Goal: Task Accomplishment & Management: Manage account settings

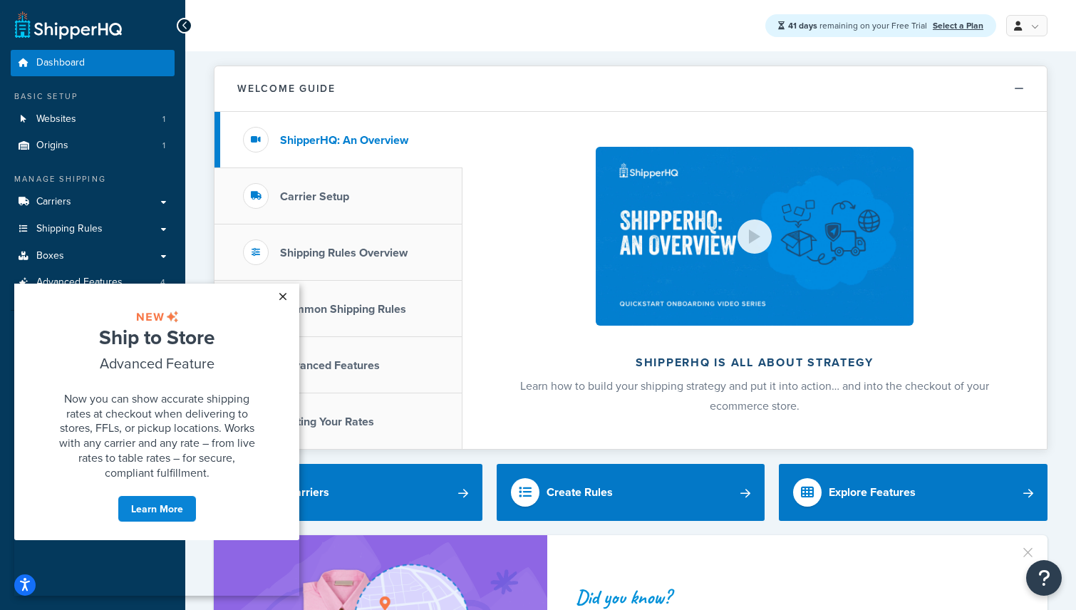
click at [284, 291] on link "×" at bounding box center [282, 297] width 25 height 26
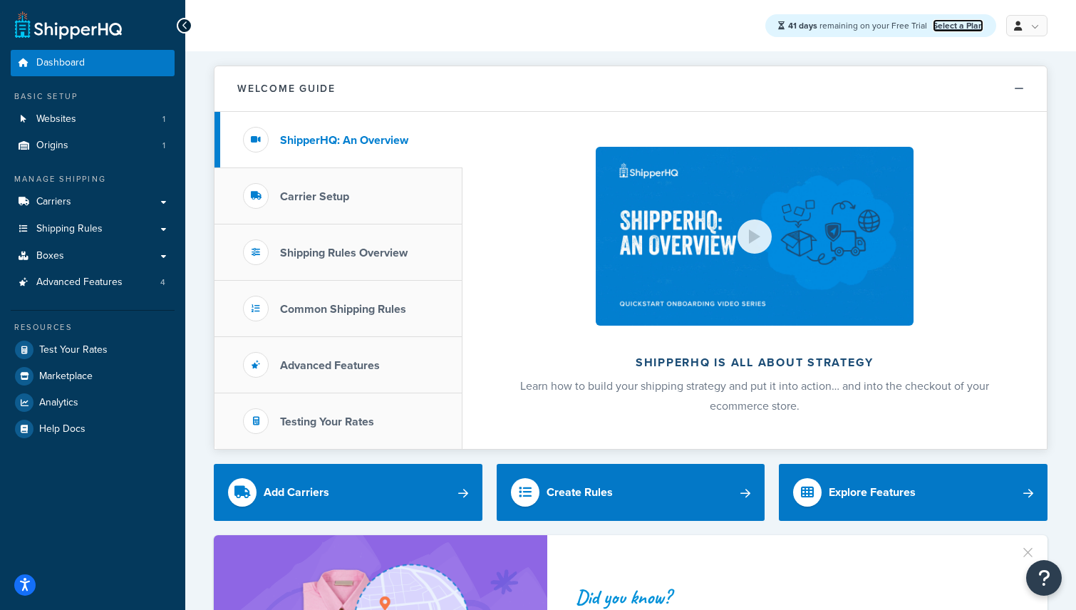
click at [960, 27] on link "Select a Plan" at bounding box center [958, 25] width 51 height 13
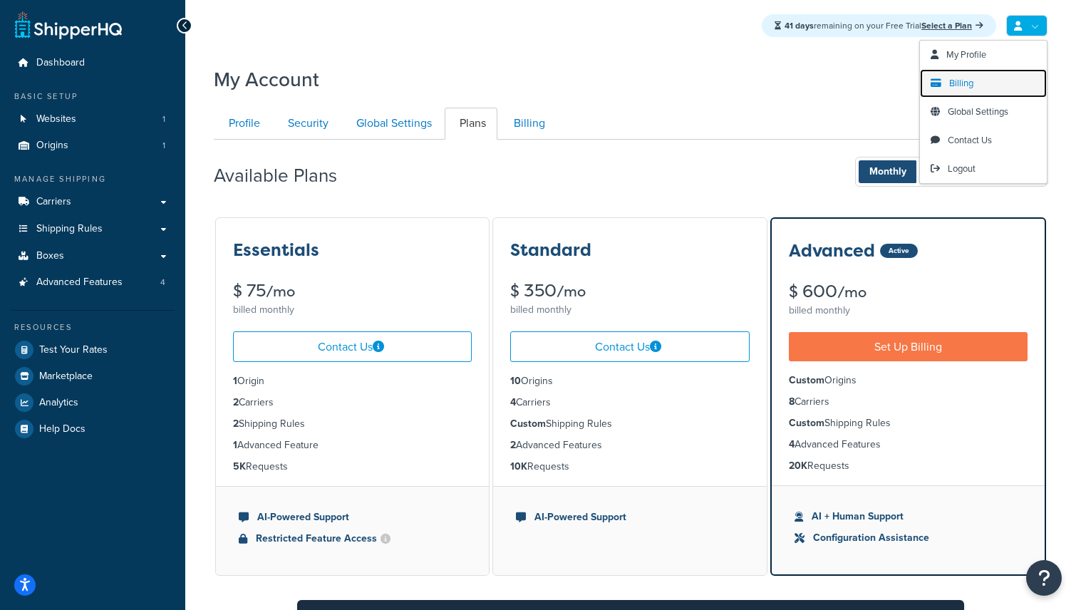
click at [957, 86] on span "Billing" at bounding box center [961, 83] width 24 height 14
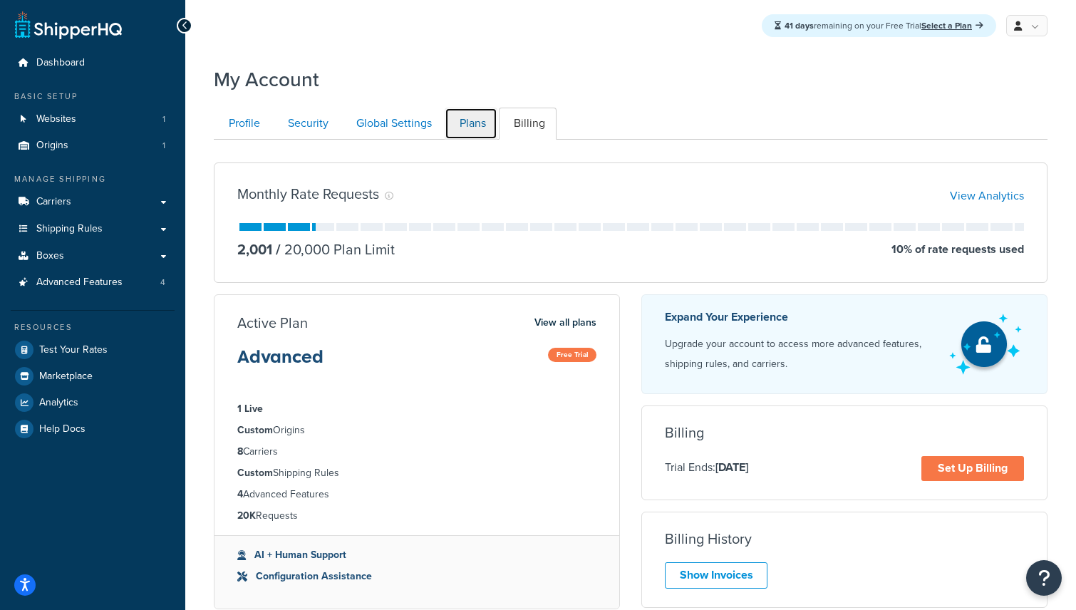
click at [462, 123] on link "Plans" at bounding box center [471, 124] width 53 height 32
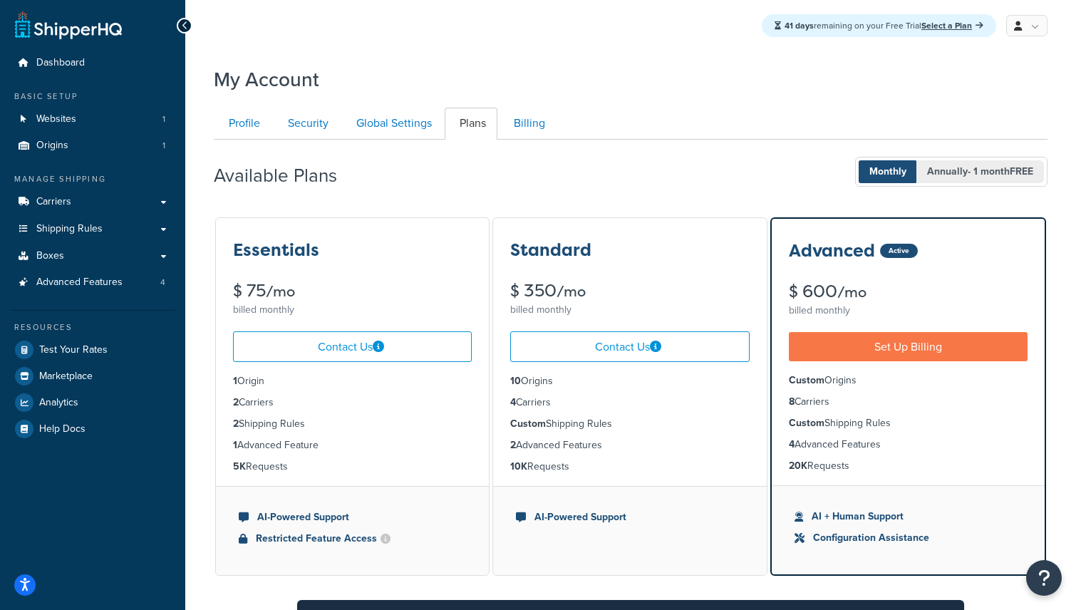
click at [940, 181] on span "Annually - 1 month FREE" at bounding box center [980, 171] width 128 height 23
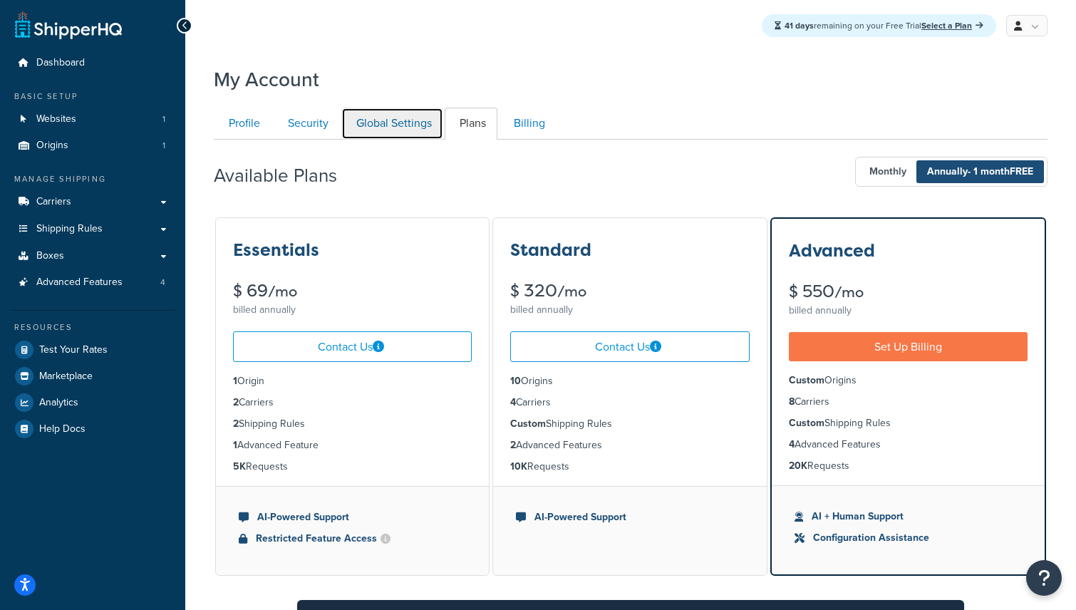
click at [397, 121] on link "Global Settings" at bounding box center [392, 124] width 102 height 32
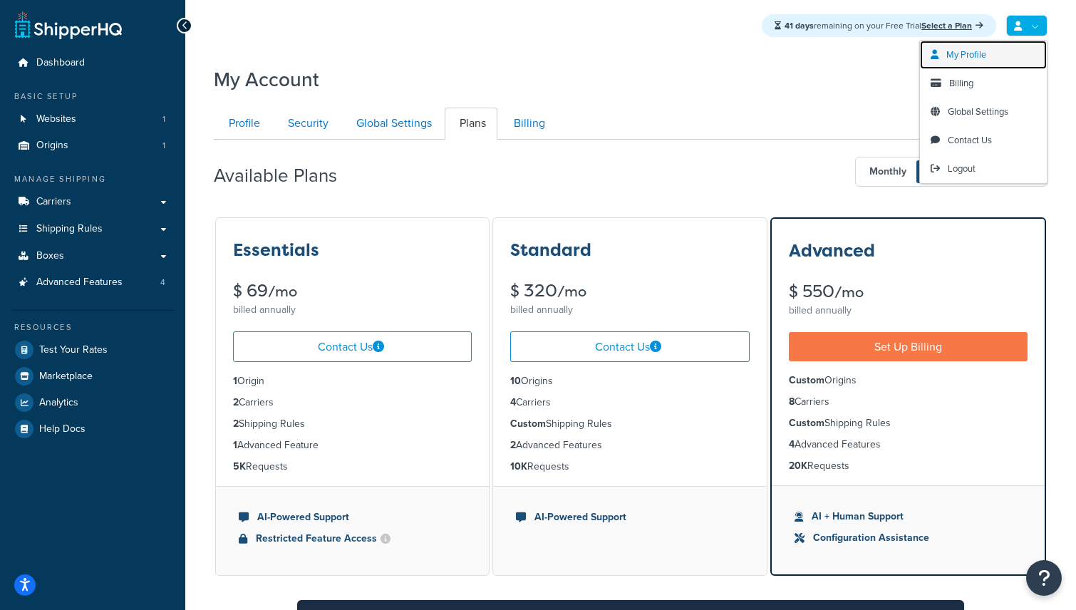
click at [974, 61] on span "My Profile" at bounding box center [966, 55] width 40 height 14
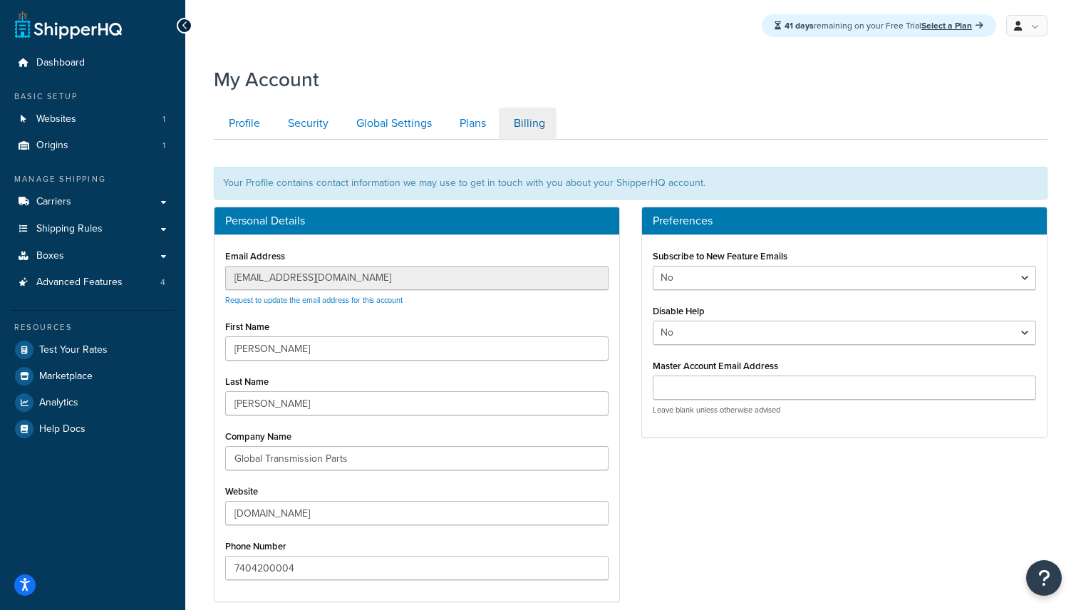
click at [531, 130] on link "Billing" at bounding box center [528, 124] width 58 height 32
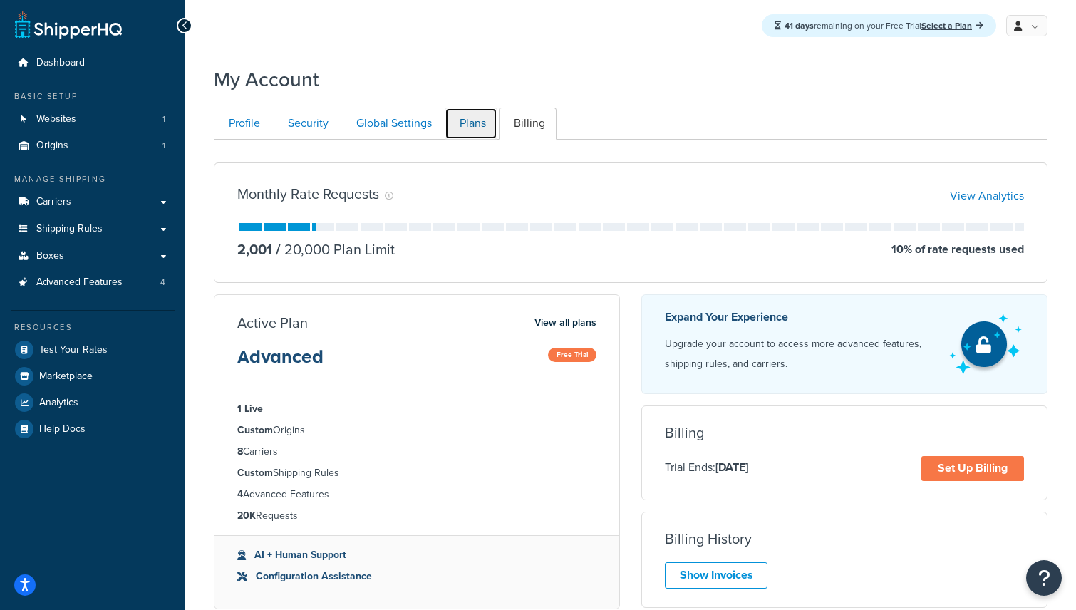
click at [462, 119] on link "Plans" at bounding box center [471, 124] width 53 height 32
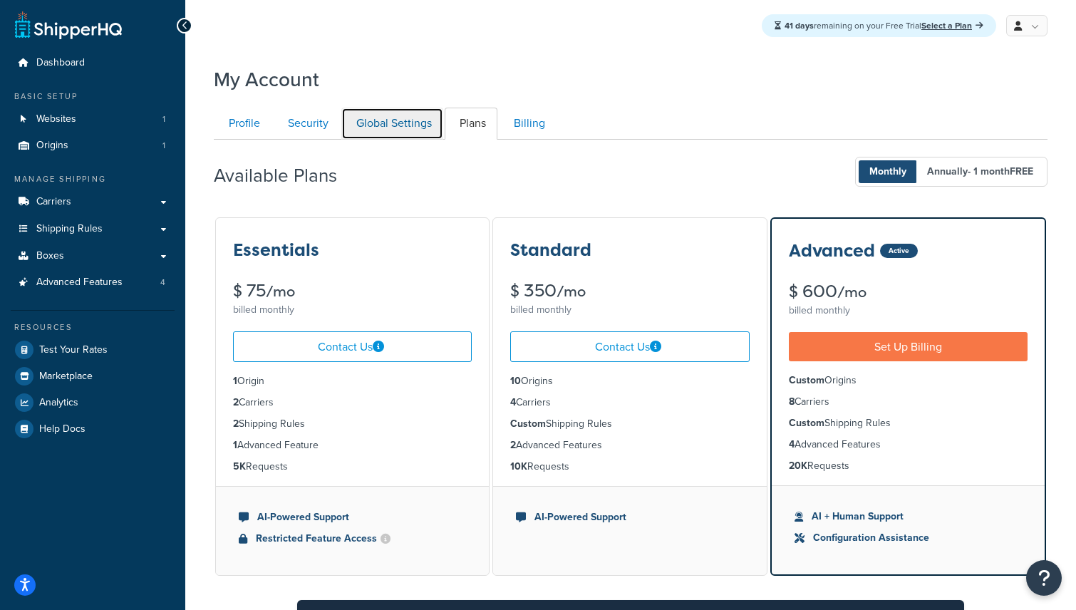
click at [398, 118] on link "Global Settings" at bounding box center [392, 124] width 102 height 32
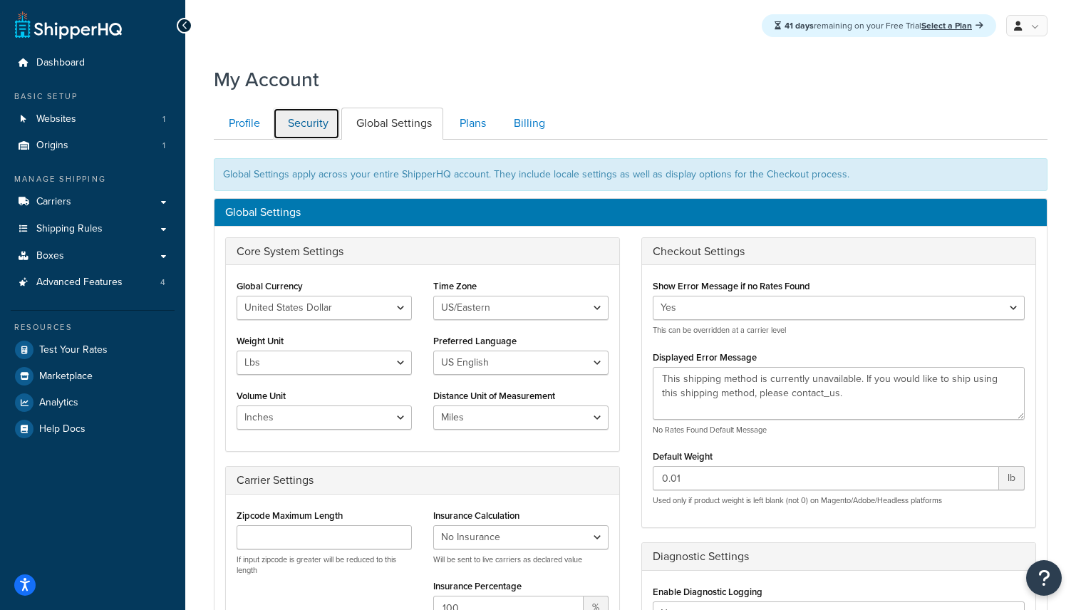
click at [305, 126] on link "Security" at bounding box center [306, 124] width 67 height 32
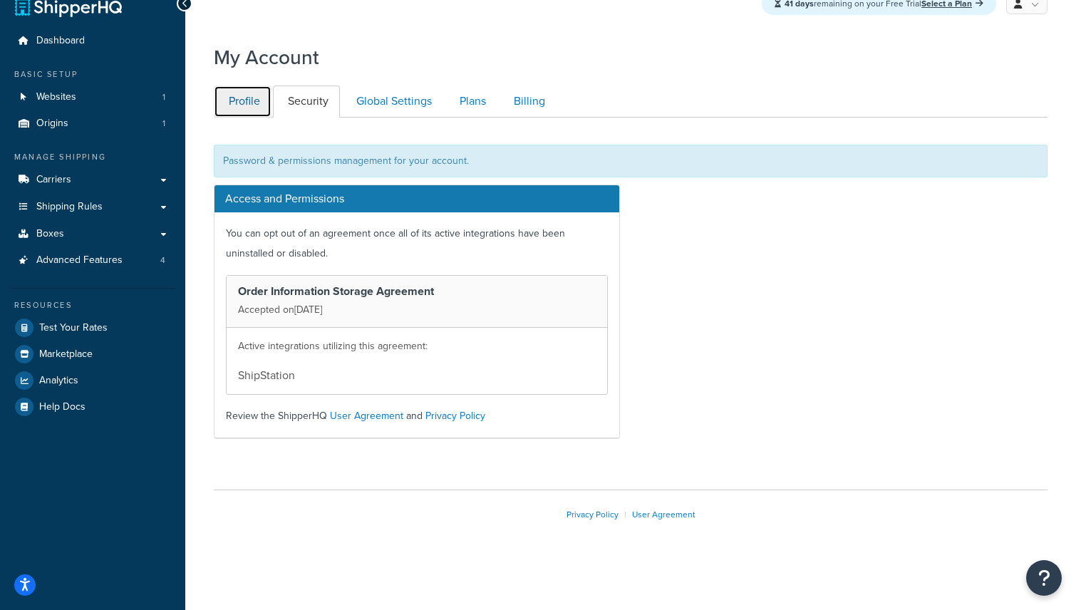
click at [251, 103] on link "Profile" at bounding box center [243, 101] width 58 height 32
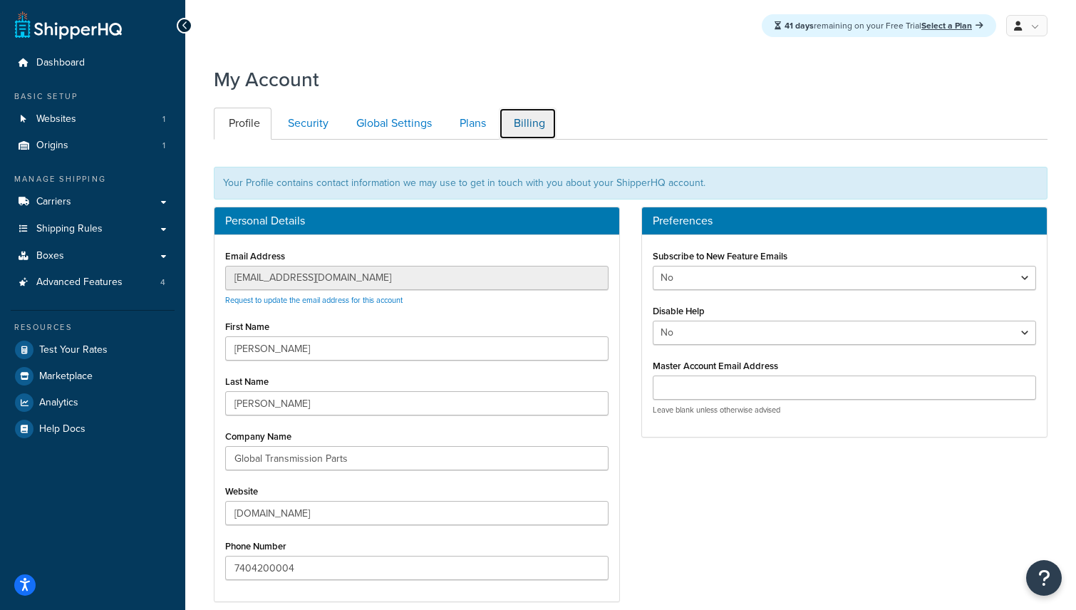
click at [521, 126] on link "Billing" at bounding box center [528, 124] width 58 height 32
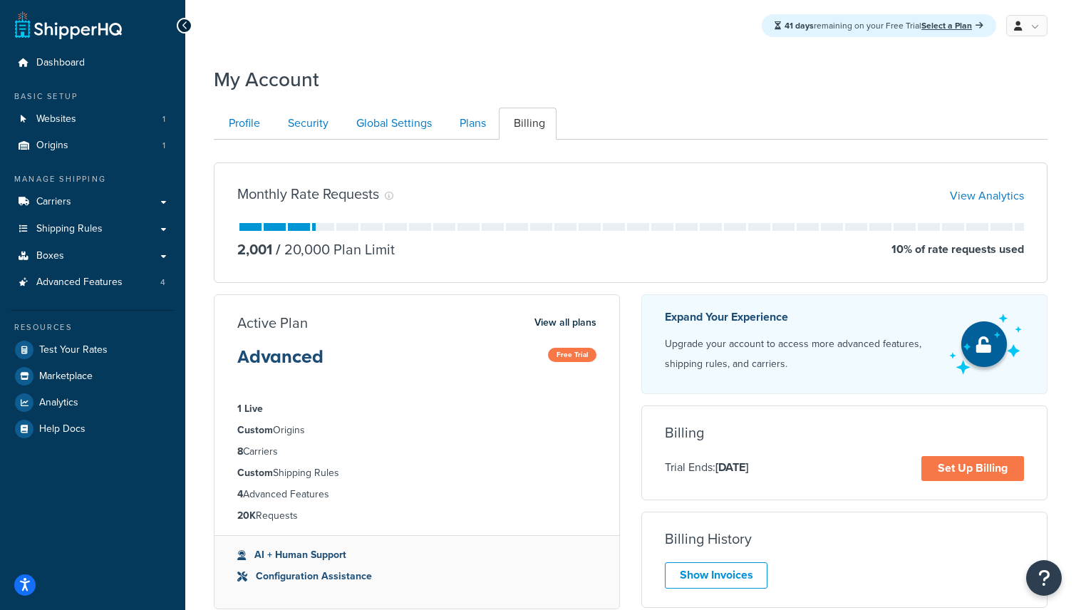
scroll to position [140, 0]
